Goal: Transaction & Acquisition: Purchase product/service

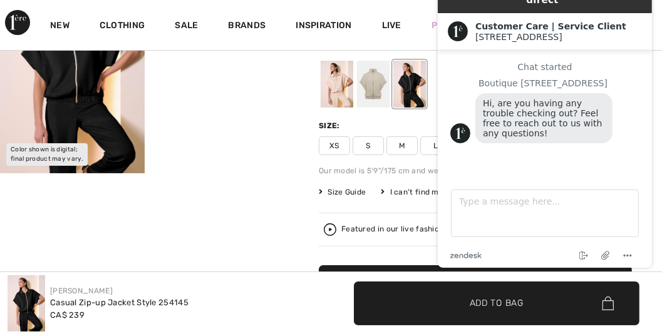
click at [380, 96] on div at bounding box center [373, 84] width 33 height 47
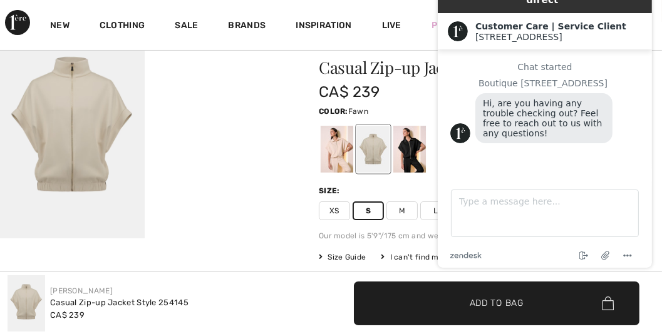
scroll to position [107, 0]
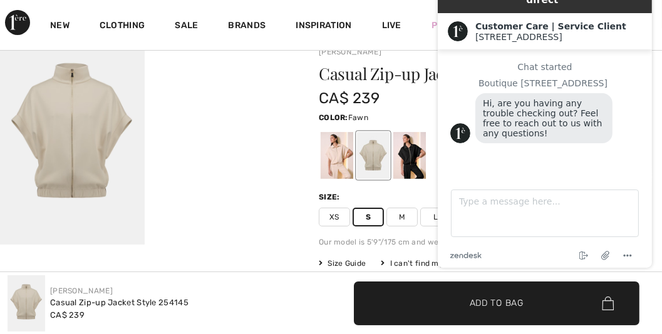
click at [83, 136] on img at bounding box center [72, 136] width 145 height 217
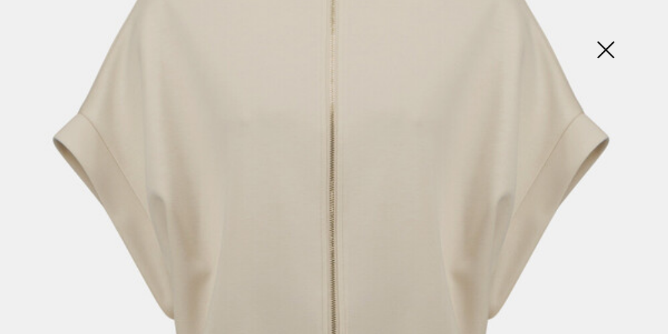
scroll to position [143, 0]
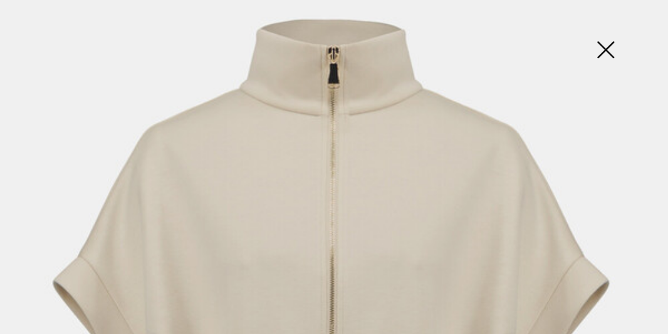
click at [607, 49] on img at bounding box center [605, 51] width 63 height 65
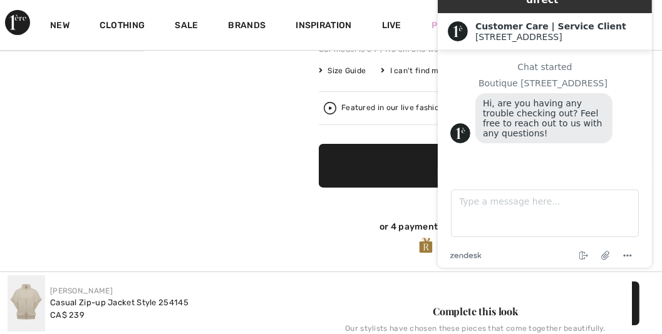
scroll to position [322, 0]
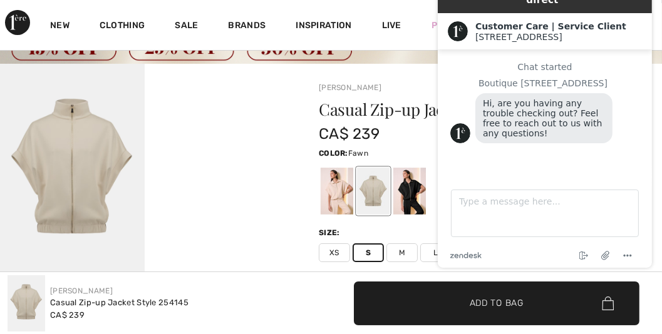
scroll to position [71, 0]
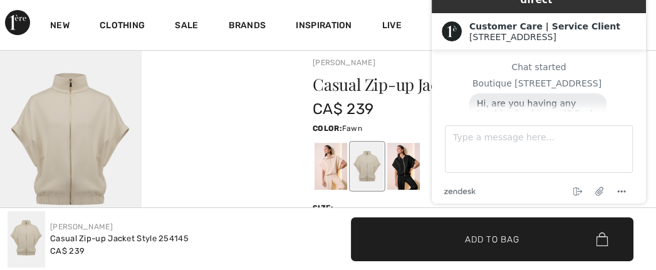
scroll to position [107, 0]
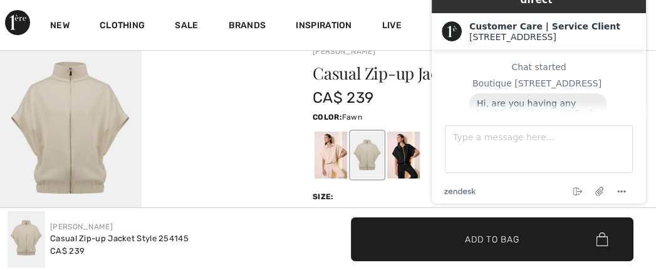
click at [380, 164] on div at bounding box center [367, 155] width 33 height 47
click at [495, 241] on span "Add to Bag" at bounding box center [492, 238] width 54 height 13
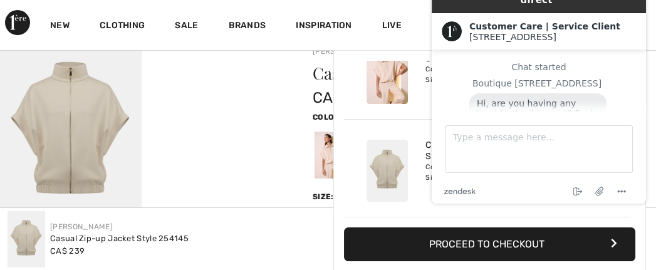
scroll to position [0, 0]
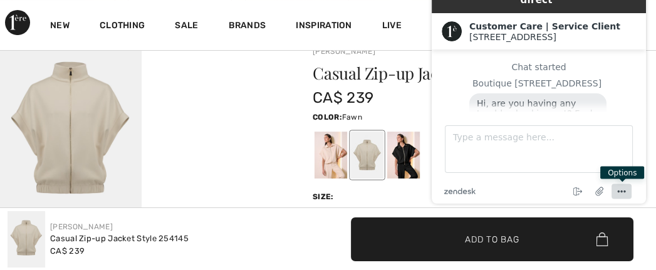
click at [621, 191] on circle "Menu" at bounding box center [622, 191] width 2 height 2
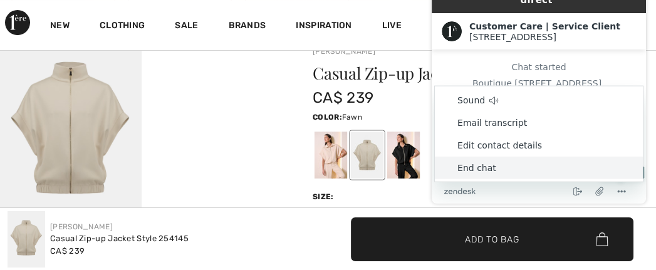
click at [480, 165] on li "End chat" at bounding box center [539, 168] width 208 height 23
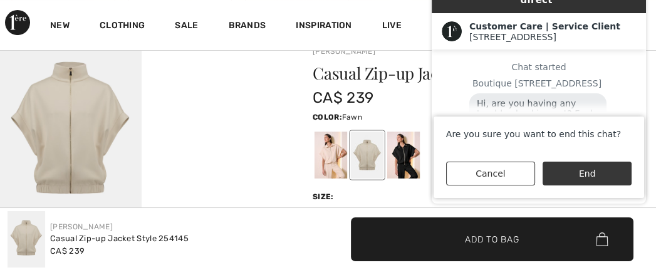
click at [585, 174] on button "End" at bounding box center [586, 174] width 89 height 24
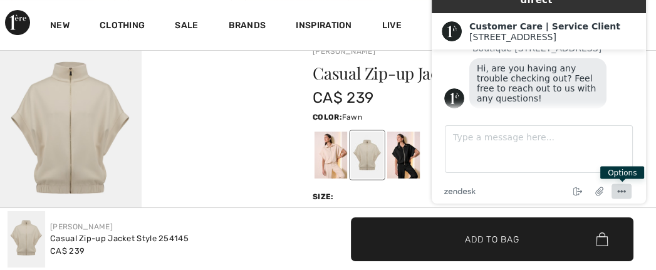
scroll to position [46, 0]
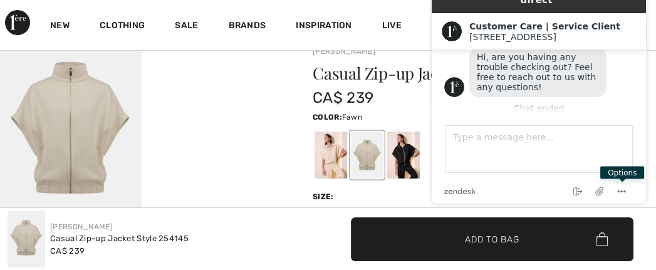
click at [411, 55] on div "Joseph Ribkoff Write a review" at bounding box center [469, 52] width 313 height 18
drag, startPoint x: 828, startPoint y: 19, endPoint x: 626, endPoint y: 9, distance: 202.6
drag, startPoint x: 204, startPoint y: 46, endPoint x: 399, endPoint y: 1, distance: 199.8
click at [399, 1] on div "Live" at bounding box center [391, 24] width 49 height 51
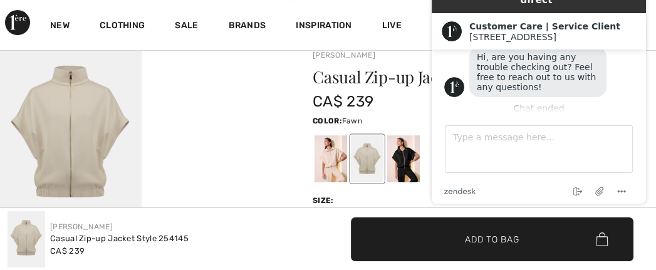
scroll to position [107, 0]
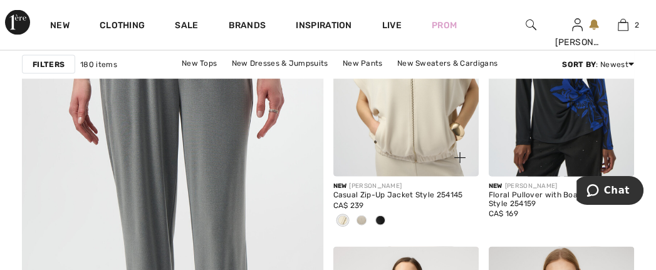
scroll to position [2700, 0]
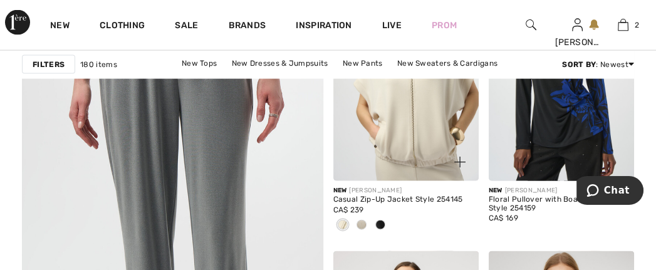
click at [417, 132] on img at bounding box center [405, 71] width 145 height 218
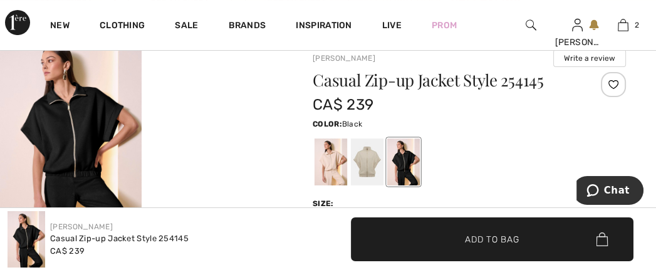
scroll to position [107, 0]
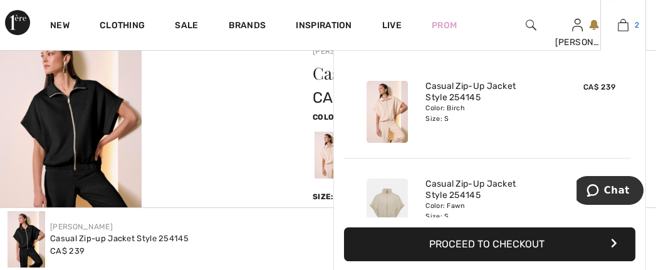
click at [620, 26] on img at bounding box center [623, 25] width 11 height 15
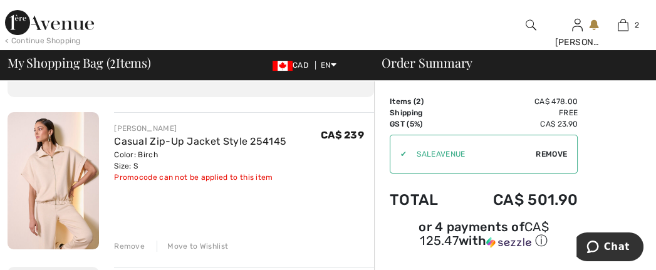
scroll to position [107, 0]
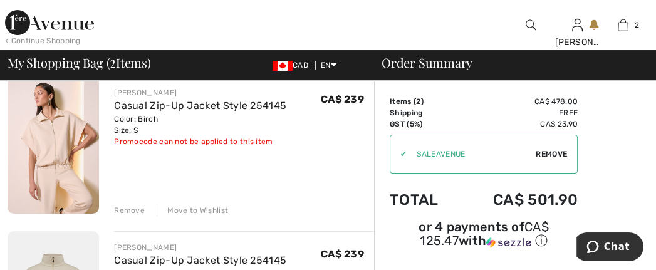
click at [133, 216] on div "Remove" at bounding box center [129, 210] width 31 height 11
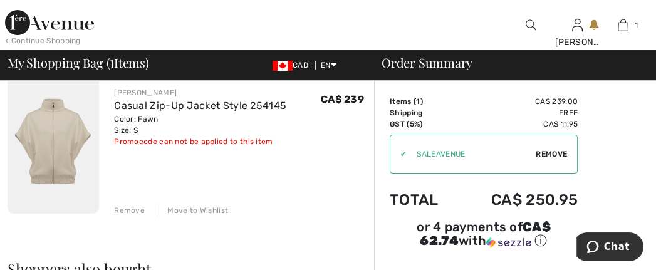
click at [137, 216] on div "Remove" at bounding box center [129, 210] width 31 height 11
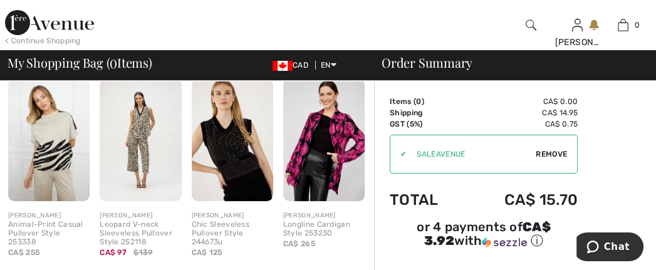
scroll to position [286, 0]
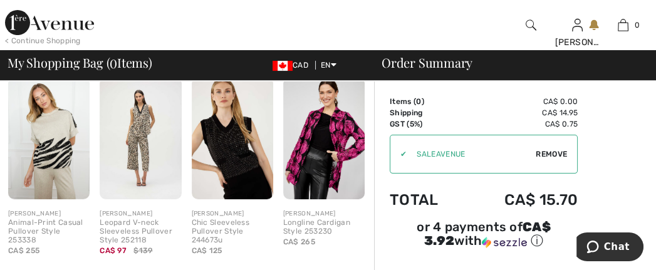
click at [148, 143] on img at bounding box center [140, 138] width 81 height 122
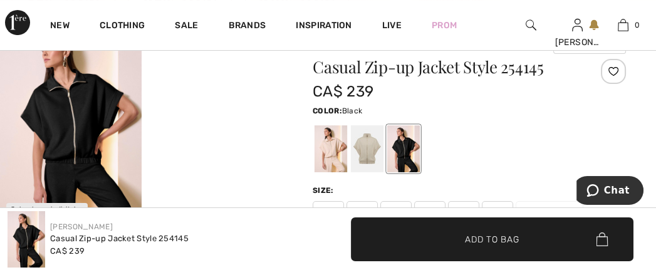
scroll to position [107, 0]
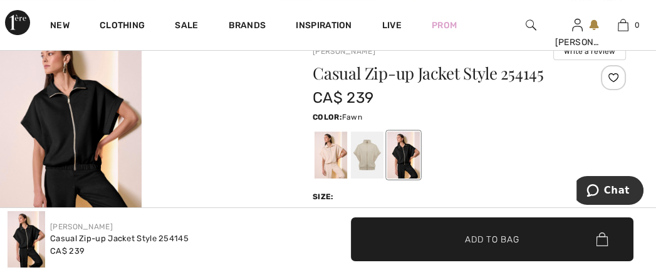
click at [375, 163] on div at bounding box center [367, 155] width 33 height 47
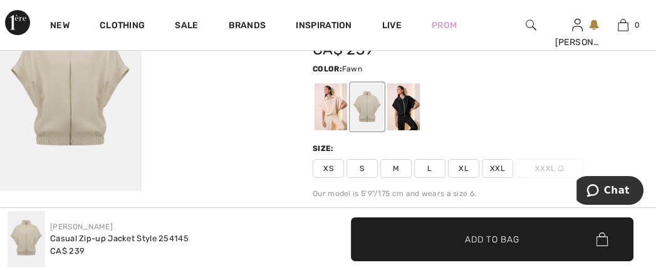
scroll to position [179, 0]
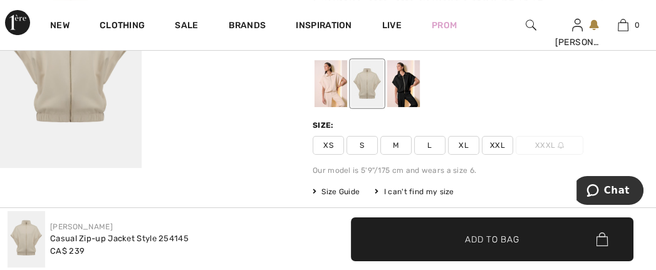
click at [371, 155] on span "S" at bounding box center [361, 145] width 31 height 19
click at [465, 237] on span "Add to Bag" at bounding box center [492, 238] width 54 height 13
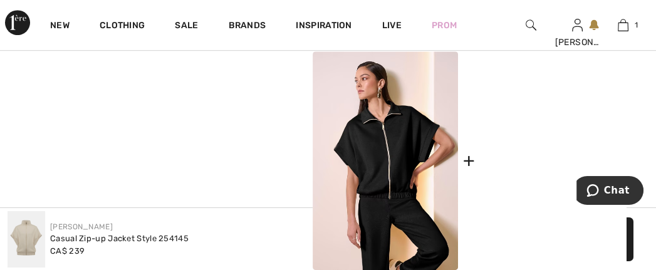
scroll to position [644, 0]
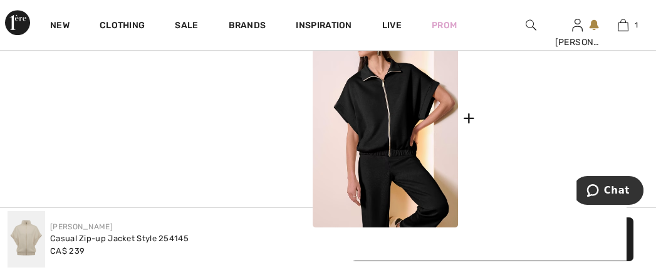
click at [541, 159] on img at bounding box center [552, 118] width 145 height 219
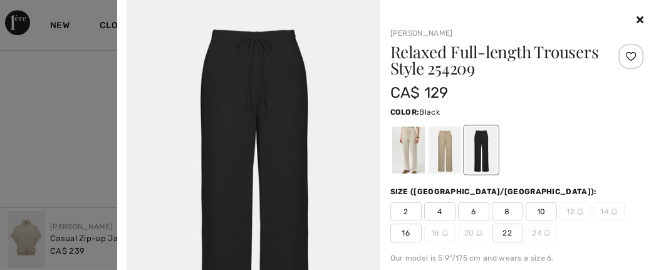
click at [443, 154] on div at bounding box center [444, 150] width 33 height 47
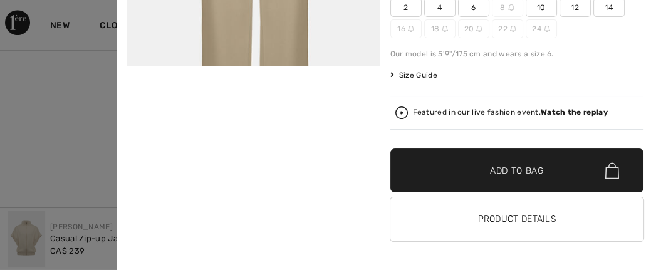
scroll to position [752, 0]
click at [517, 215] on button "Product Details" at bounding box center [517, 219] width 254 height 44
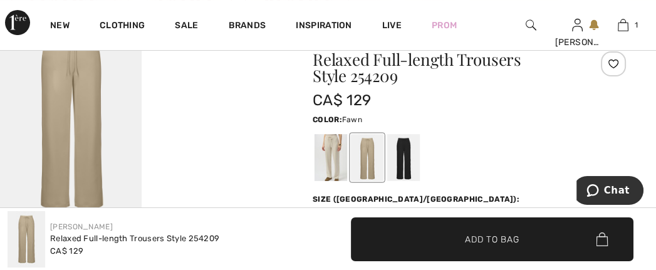
scroll to position [143, 0]
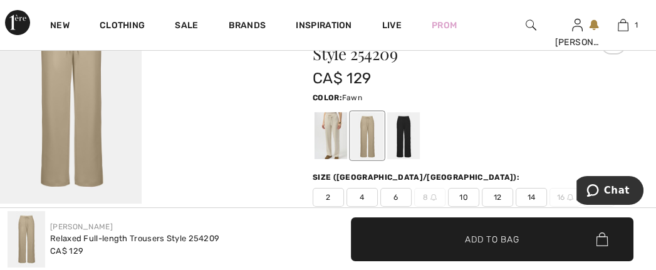
click at [376, 144] on div at bounding box center [367, 135] width 33 height 47
click at [341, 139] on div at bounding box center [330, 135] width 33 height 47
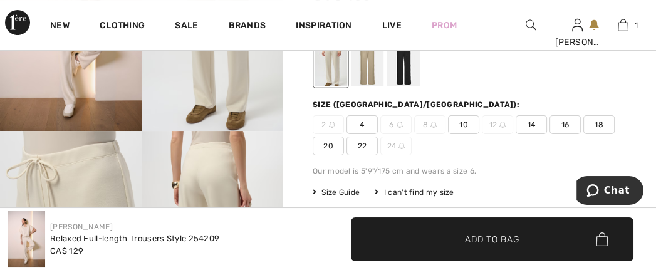
scroll to position [179, 0]
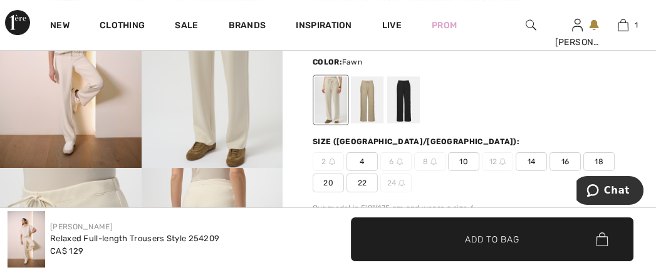
click at [375, 111] on div at bounding box center [367, 99] width 33 height 47
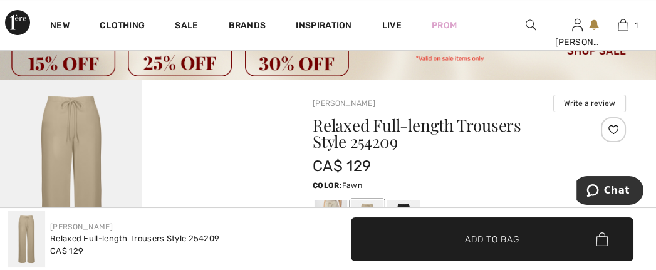
scroll to position [36, 0]
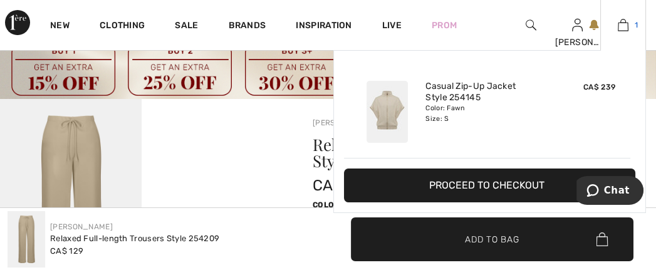
click at [622, 24] on img at bounding box center [623, 25] width 11 height 15
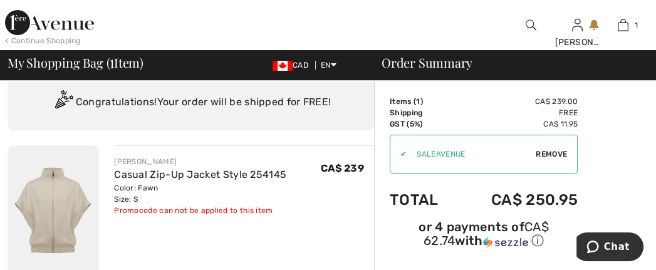
scroll to position [71, 0]
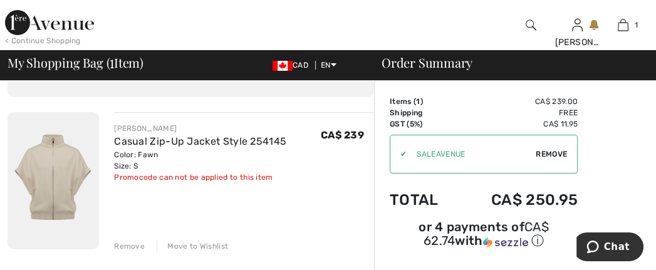
click at [554, 157] on span "Remove" at bounding box center [551, 153] width 31 height 11
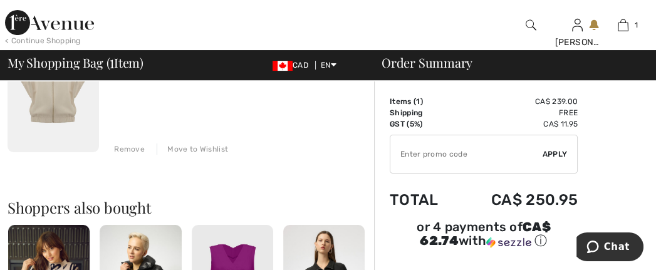
scroll to position [143, 0]
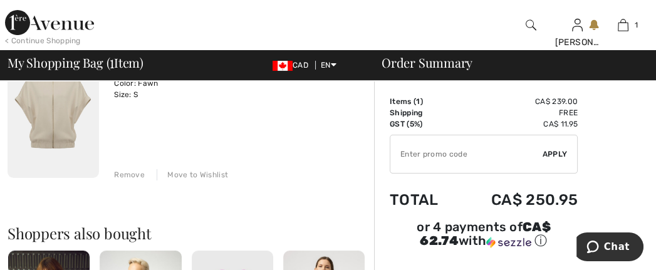
click at [45, 113] on img at bounding box center [53, 109] width 91 height 137
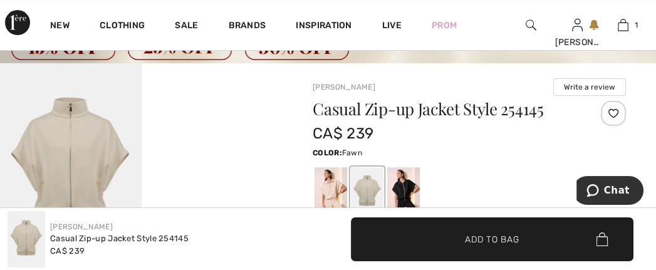
click at [210, 134] on video "Your browser does not support the video tag." at bounding box center [213, 98] width 142 height 71
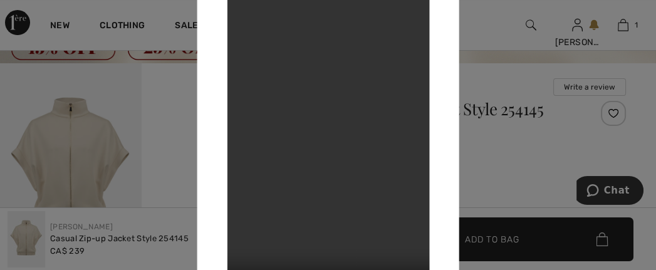
click at [504, 138] on div at bounding box center [328, 135] width 656 height 270
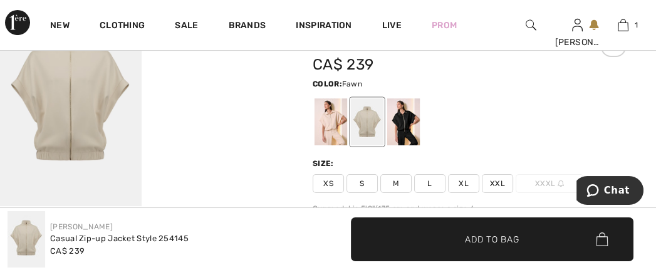
scroll to position [143, 0]
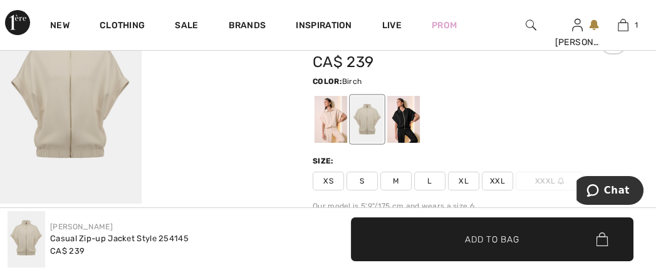
click at [338, 129] on div at bounding box center [330, 119] width 33 height 47
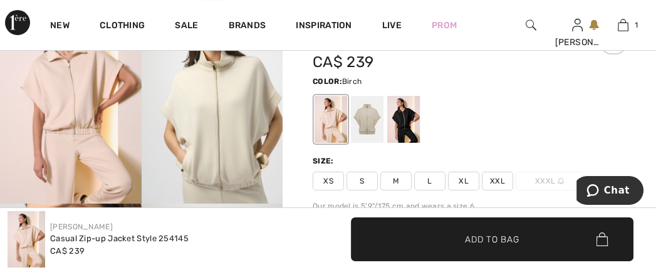
click at [338, 122] on div at bounding box center [330, 119] width 33 height 47
click at [375, 190] on span "S" at bounding box center [361, 181] width 31 height 19
click at [501, 237] on span "Add to Bag" at bounding box center [492, 238] width 54 height 13
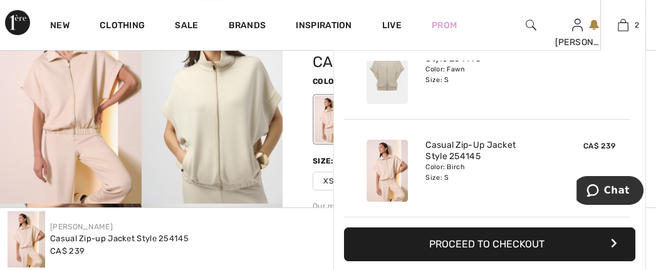
scroll to position [0, 0]
click at [619, 28] on img at bounding box center [623, 25] width 11 height 15
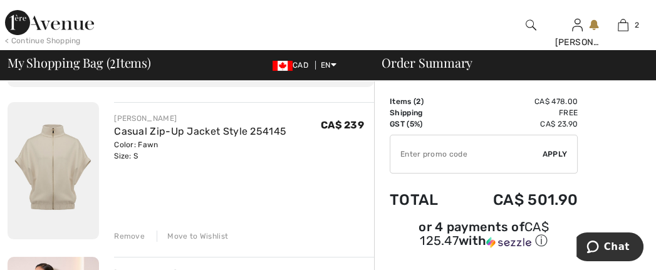
scroll to position [71, 0]
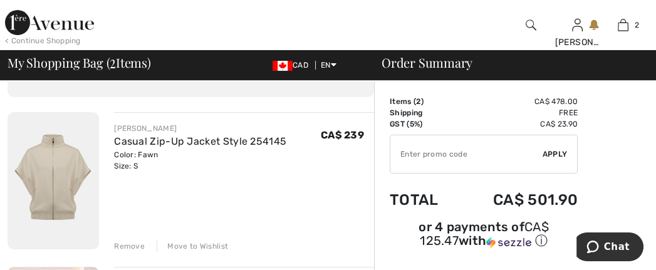
click at [142, 252] on div "Remove" at bounding box center [129, 246] width 31 height 11
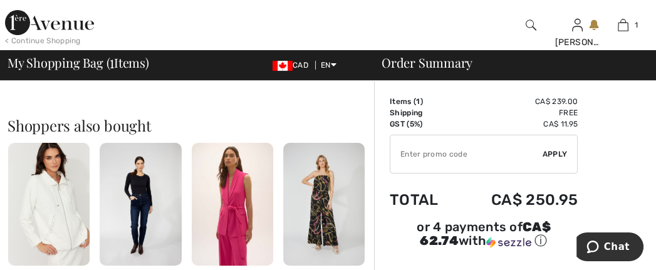
scroll to position [286, 0]
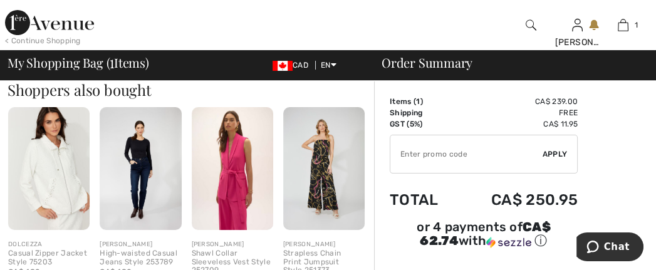
click at [60, 217] on img at bounding box center [48, 168] width 81 height 122
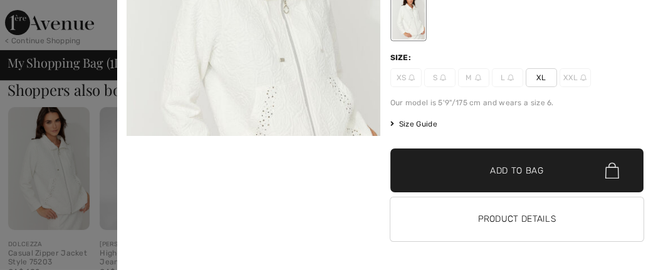
scroll to position [153, 0]
click at [87, 33] on div at bounding box center [328, 135] width 656 height 270
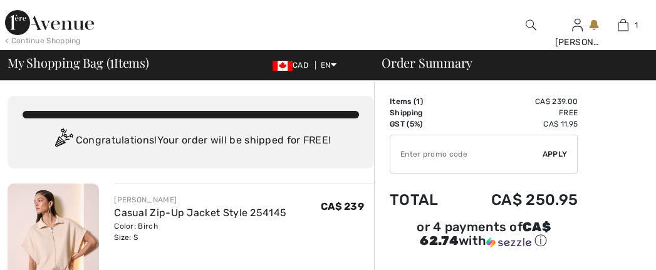
scroll to position [29, 0]
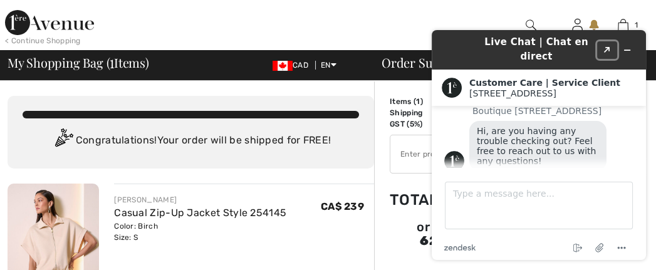
click at [609, 47] on icon "Popout" at bounding box center [607, 50] width 6 height 6
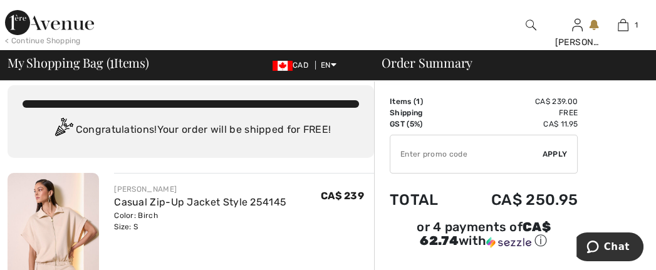
scroll to position [0, 0]
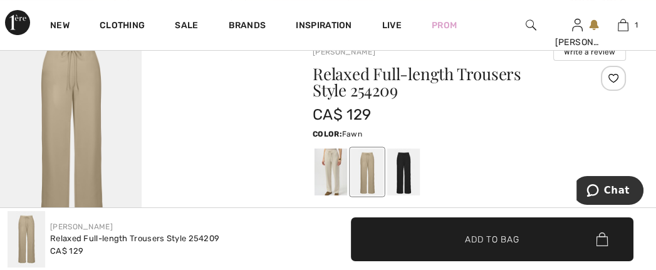
scroll to position [107, 0]
click at [336, 176] on div at bounding box center [330, 171] width 33 height 47
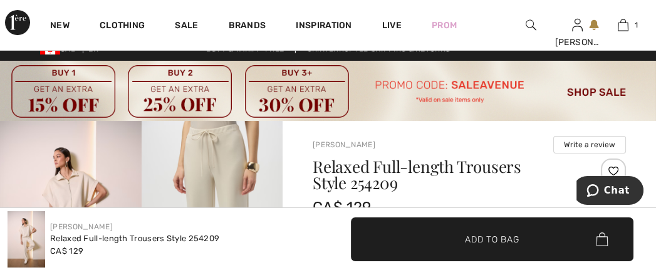
scroll to position [0, 0]
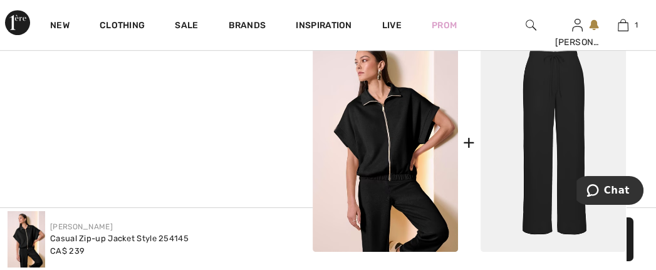
scroll to position [537, 0]
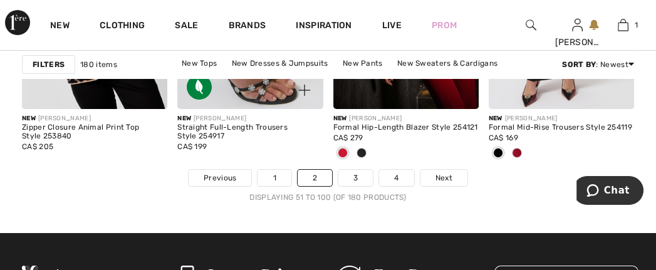
scroll to position [4633, 0]
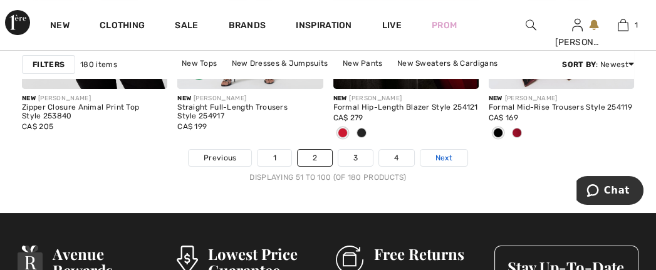
click at [452, 163] on span "Next" at bounding box center [443, 157] width 17 height 11
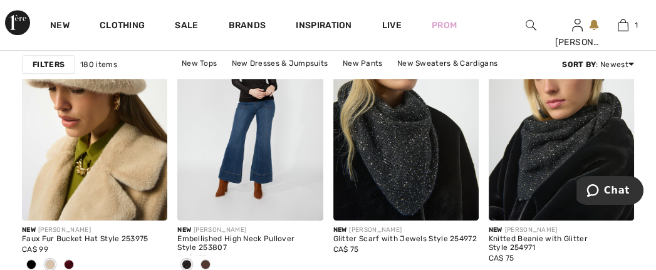
scroll to position [859, 0]
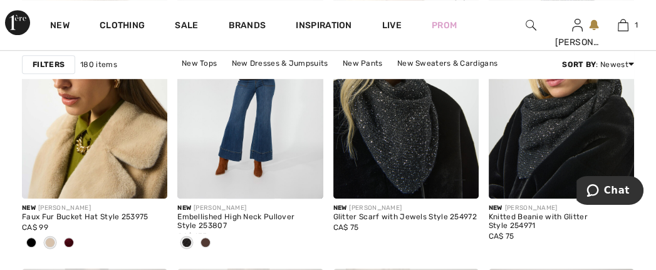
click at [393, 156] on img at bounding box center [405, 90] width 145 height 218
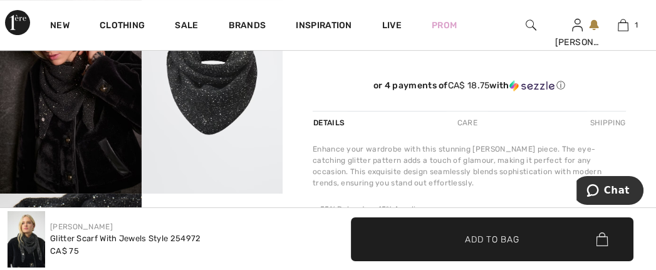
scroll to position [286, 0]
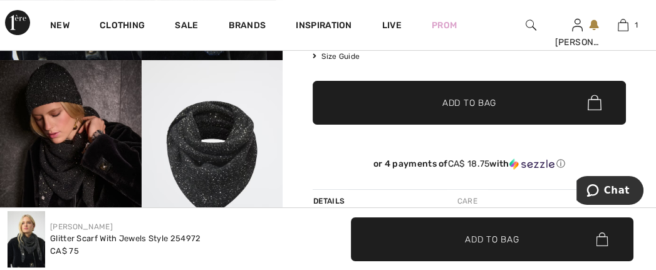
click at [459, 109] on span "Add to Bag" at bounding box center [469, 102] width 54 height 13
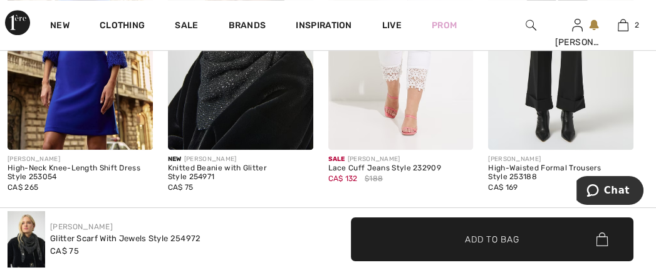
scroll to position [752, 0]
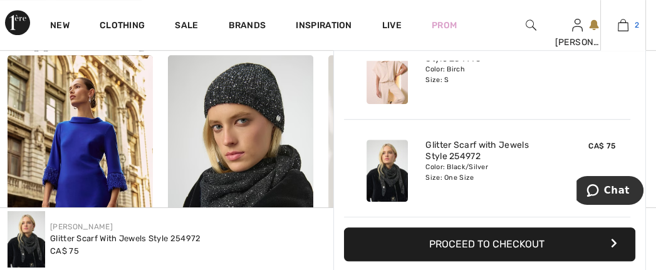
click at [621, 26] on img at bounding box center [623, 25] width 11 height 15
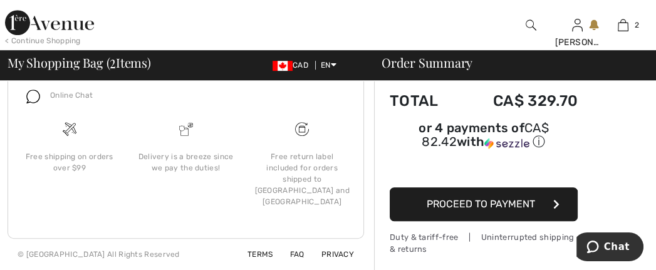
scroll to position [837, 0]
click at [456, 210] on span "Proceed to Payment" at bounding box center [481, 204] width 108 height 12
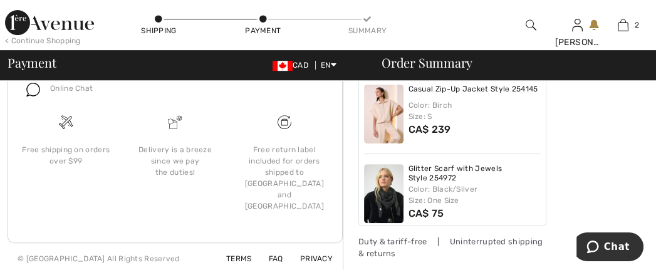
scroll to position [462, 0]
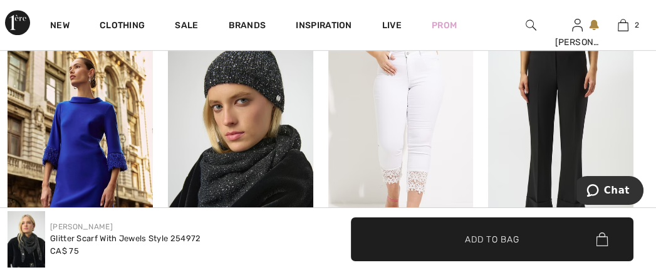
scroll to position [767, 0]
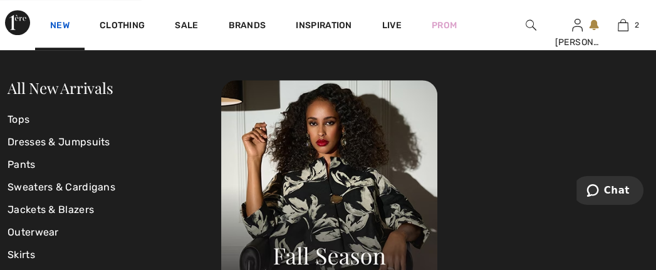
click at [50, 25] on link "New" at bounding box center [59, 26] width 19 height 13
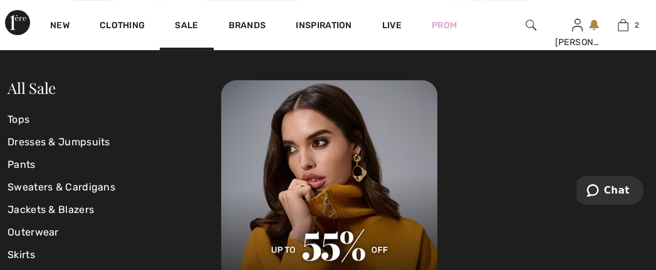
scroll to position [358, 0]
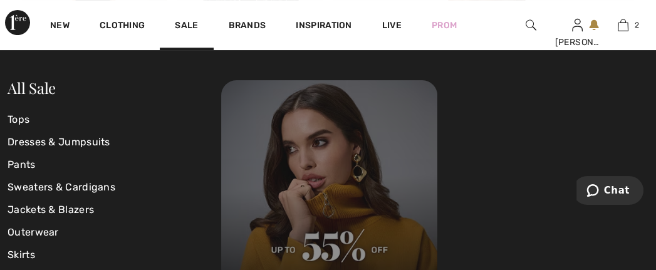
click at [326, 240] on img at bounding box center [329, 188] width 216 height 216
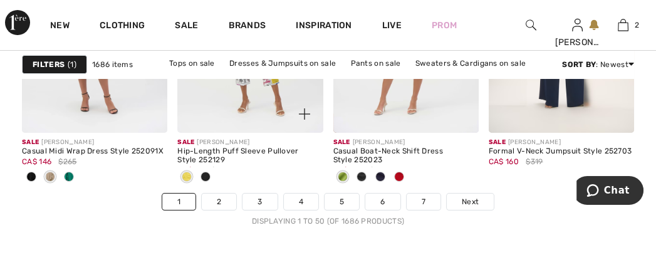
scroll to position [4652, 0]
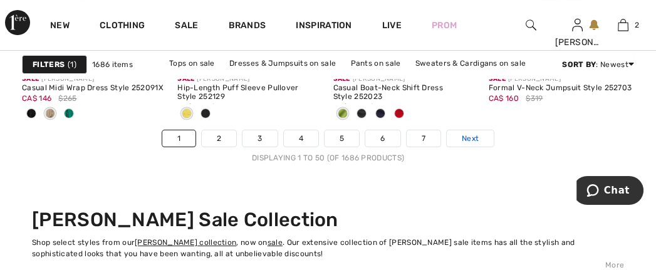
click at [479, 144] on span "Next" at bounding box center [470, 138] width 17 height 11
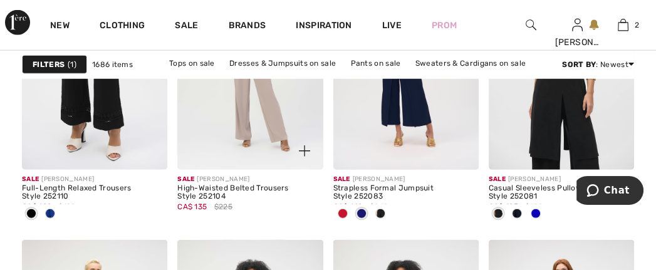
scroll to position [3293, 0]
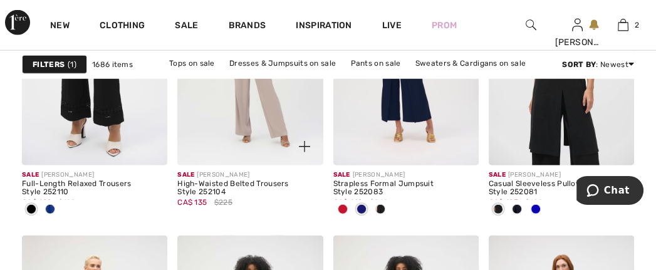
click at [266, 149] on img at bounding box center [249, 56] width 145 height 218
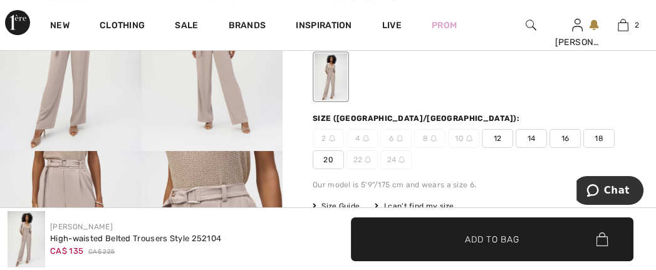
scroll to position [214, 0]
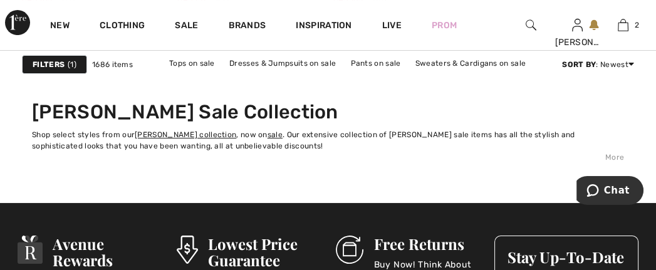
scroll to position [4724, 0]
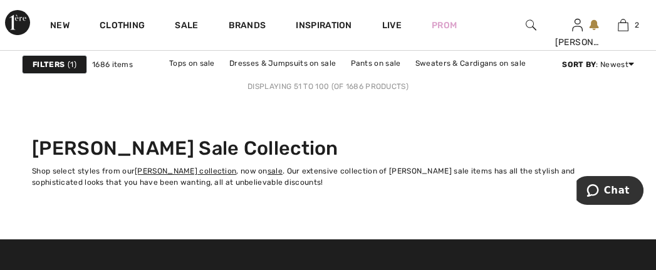
click at [513, 73] on span "Next" at bounding box center [504, 66] width 17 height 11
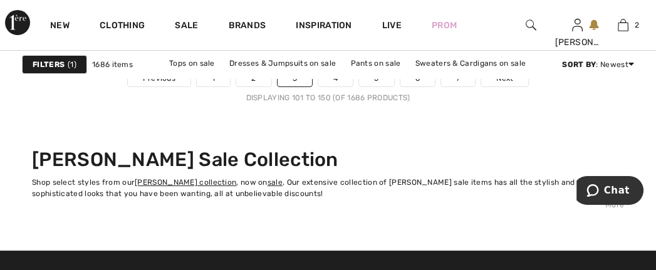
scroll to position [4724, 0]
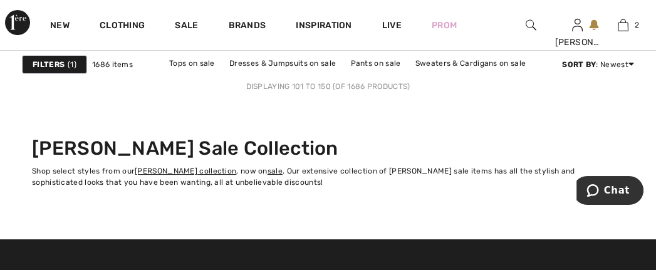
click at [513, 73] on span "Next" at bounding box center [504, 66] width 17 height 11
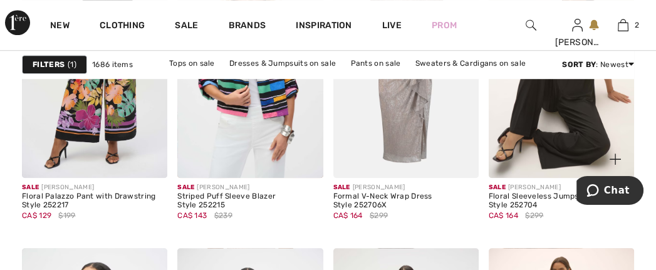
scroll to position [894, 0]
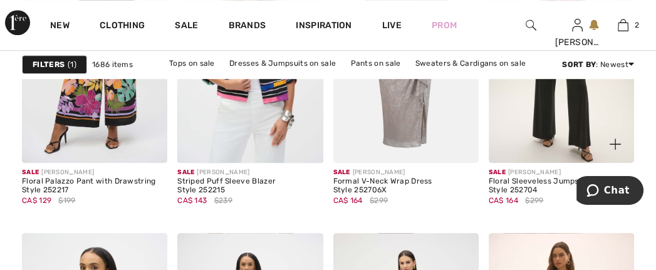
click at [564, 155] on img at bounding box center [561, 54] width 145 height 218
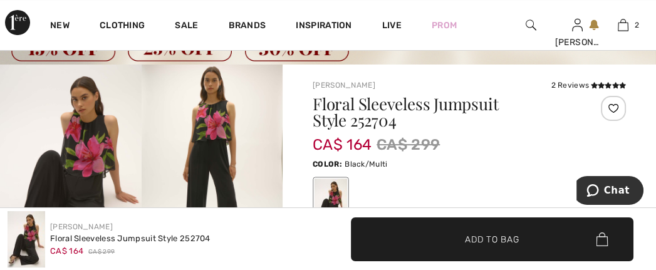
scroll to position [36, 0]
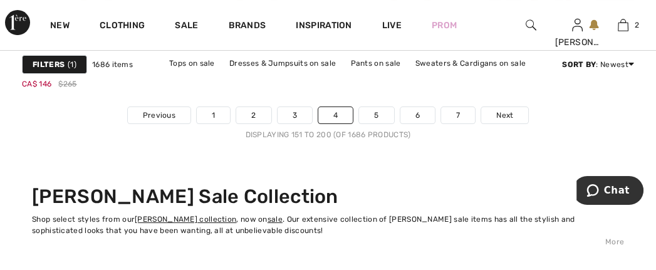
scroll to position [4688, 0]
